Goal: Task Accomplishment & Management: Manage account settings

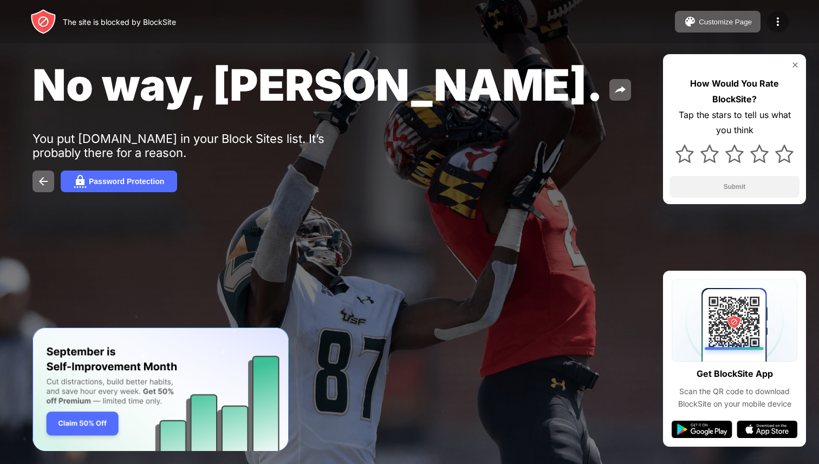
click at [774, 29] on div at bounding box center [778, 22] width 22 height 22
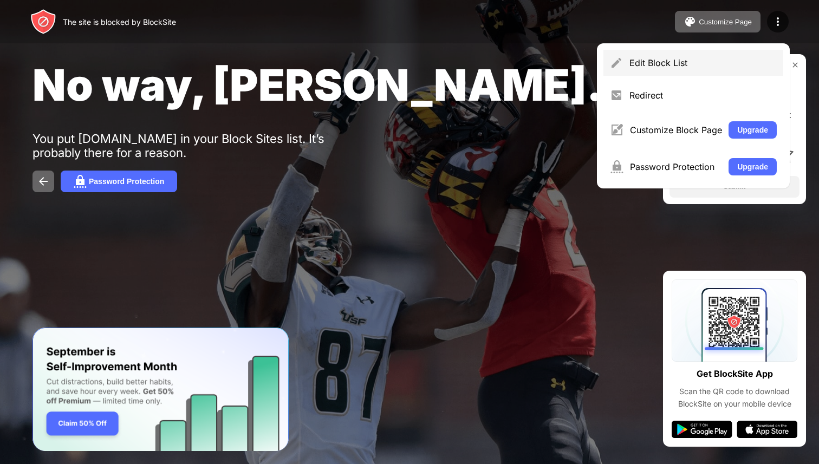
click at [668, 60] on div "Edit Block List" at bounding box center [703, 62] width 147 height 11
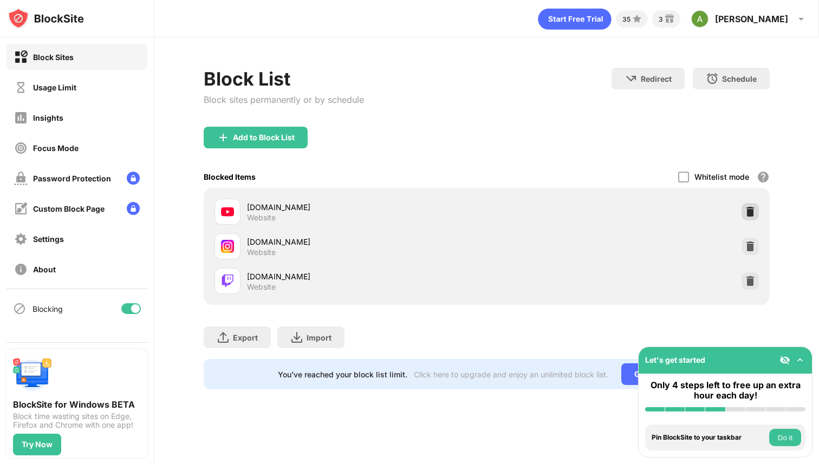
click at [749, 216] on img at bounding box center [750, 211] width 11 height 11
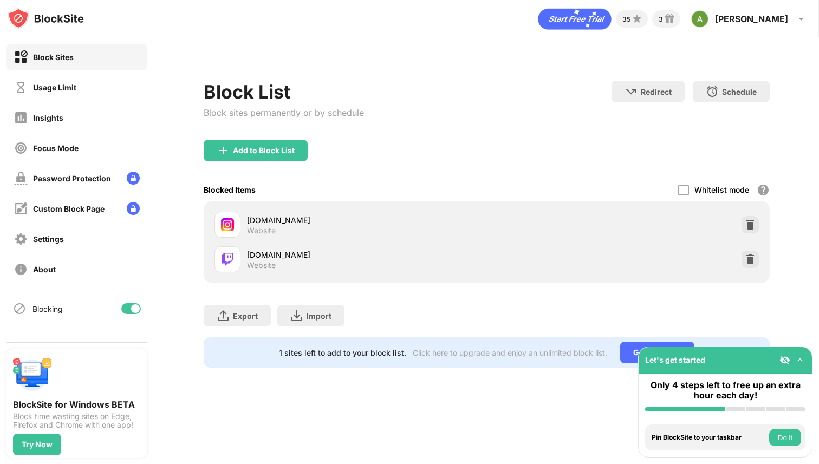
click at [754, 228] on img at bounding box center [750, 224] width 11 height 11
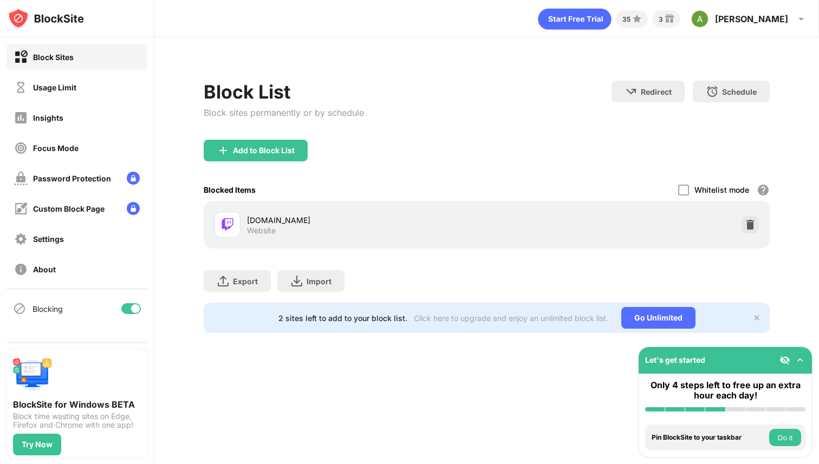
click at [237, 147] on div "Add to Block List" at bounding box center [264, 150] width 62 height 9
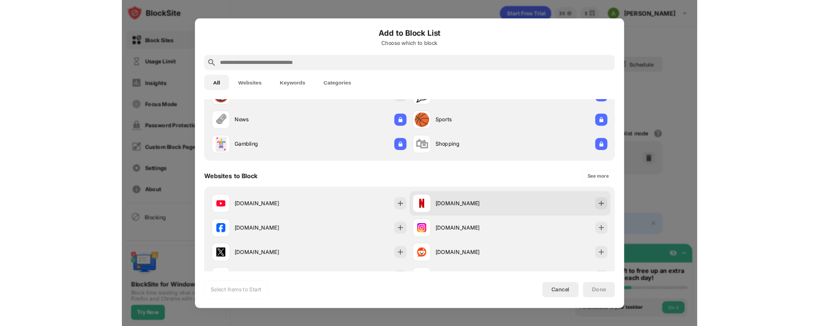
scroll to position [64, 0]
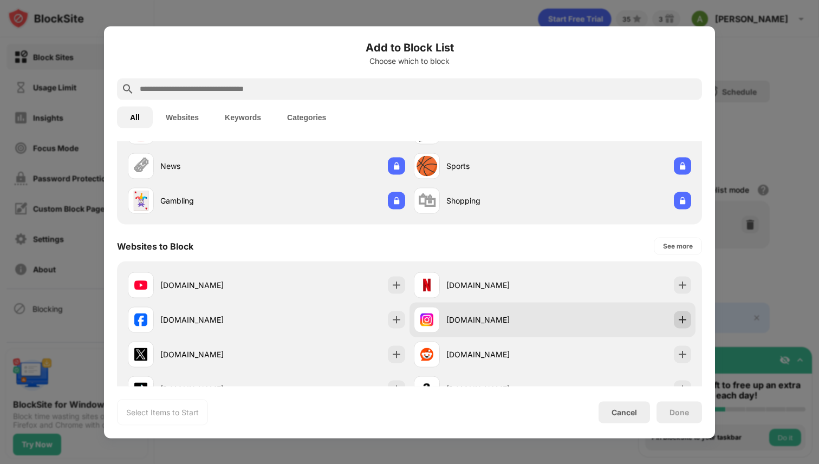
click at [681, 319] on img at bounding box center [682, 319] width 11 height 11
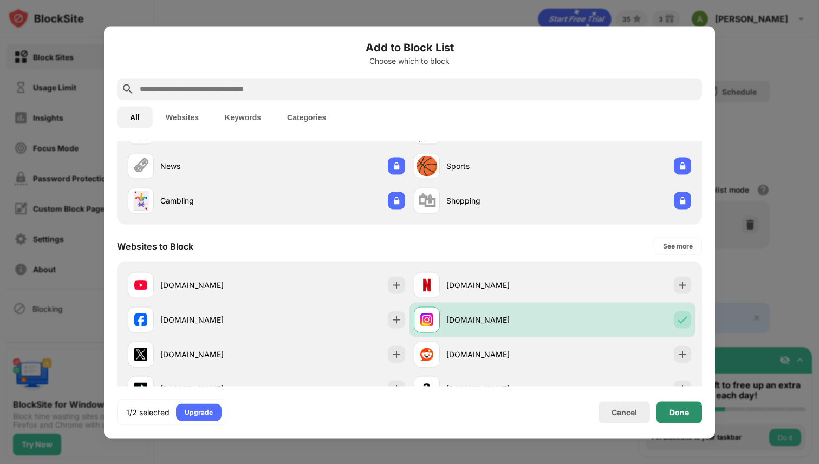
click at [678, 408] on div "Done" at bounding box center [680, 413] width 46 height 22
